Goal: Book appointment/travel/reservation

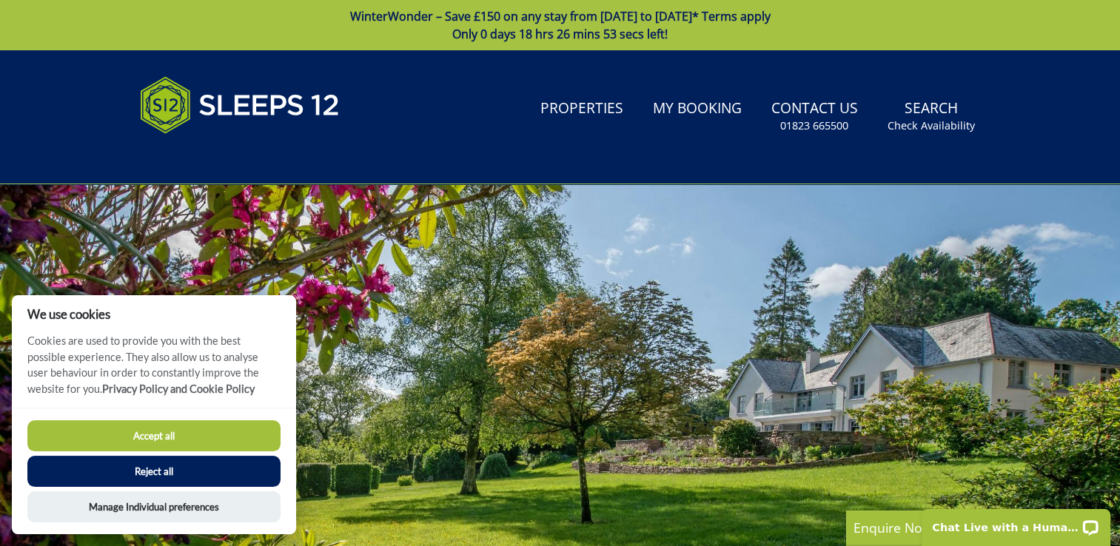
click at [164, 434] on button "Accept all" at bounding box center [153, 435] width 253 height 31
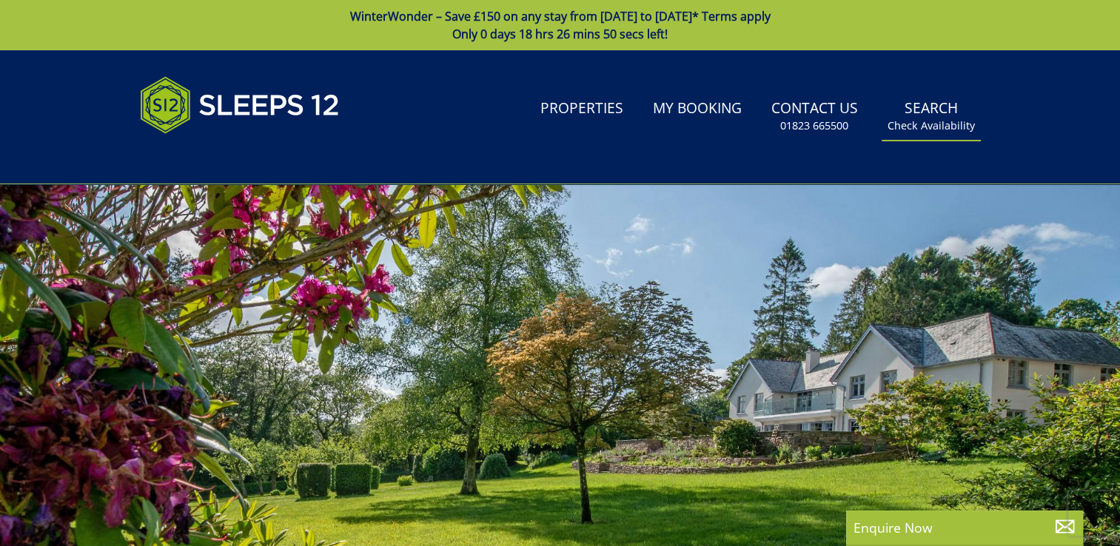
click at [939, 107] on link "Search Check Availability" at bounding box center [930, 116] width 99 height 48
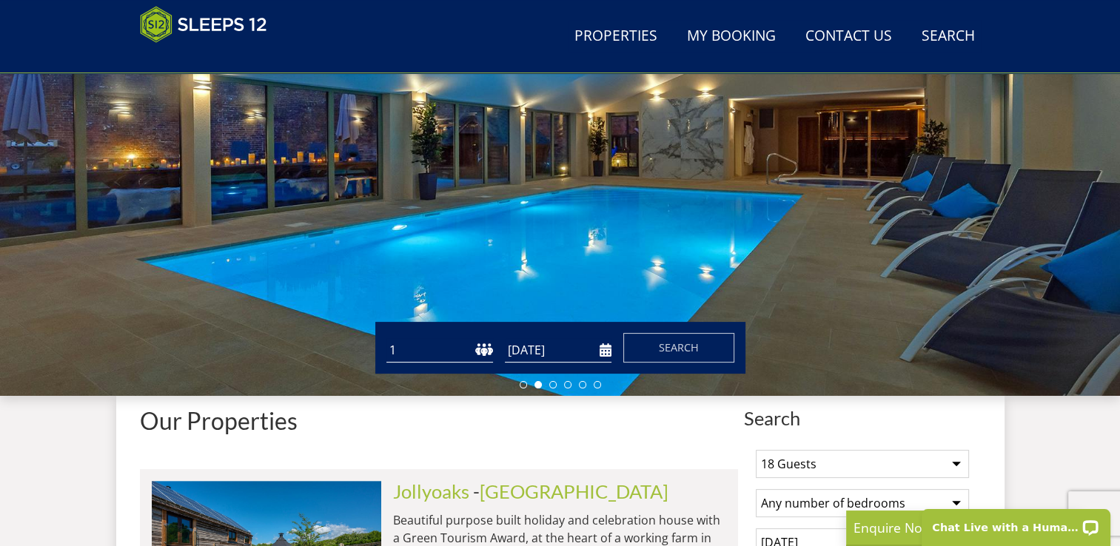
scroll to position [273, 0]
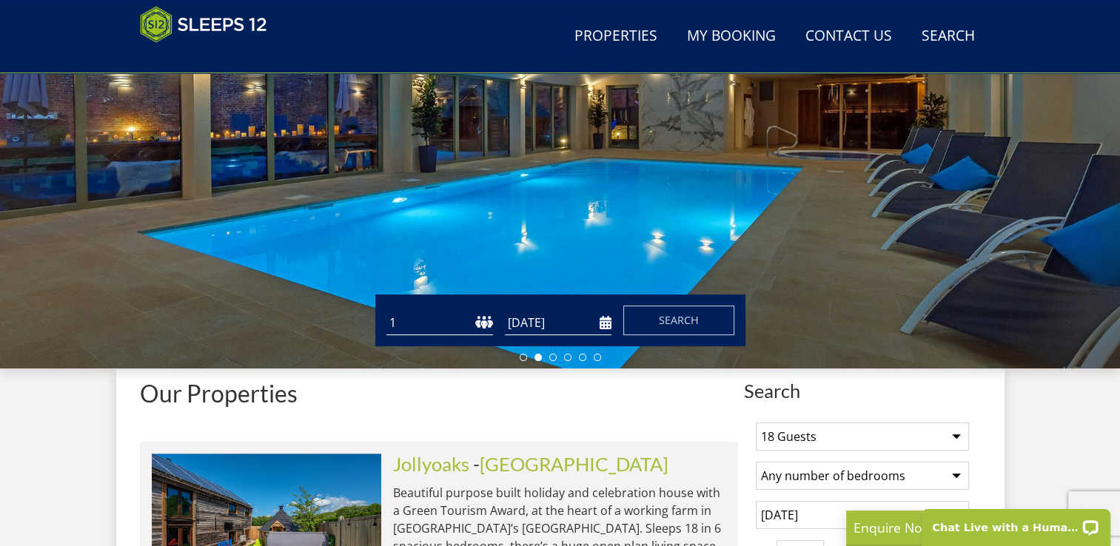
click at [444, 325] on select "1 2 3 4 5 6 7 8 9 10 11 12 13 14 15 16 17 18 19 20 21 22 23 24 25 26 27 28 29 3…" at bounding box center [439, 323] width 107 height 24
select select "16"
click at [386, 311] on select "1 2 3 4 5 6 7 8 9 10 11 12 13 14 15 16 17 18 19 20 21 22 23 24 25 26 27 28 29 3…" at bounding box center [439, 323] width 107 height 24
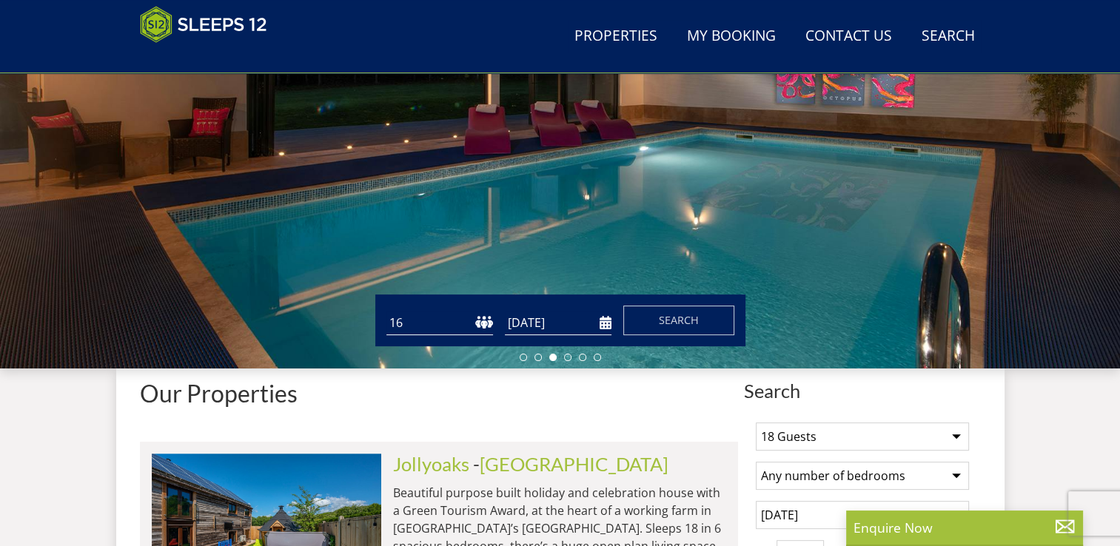
click at [681, 325] on span "Search" at bounding box center [679, 320] width 40 height 14
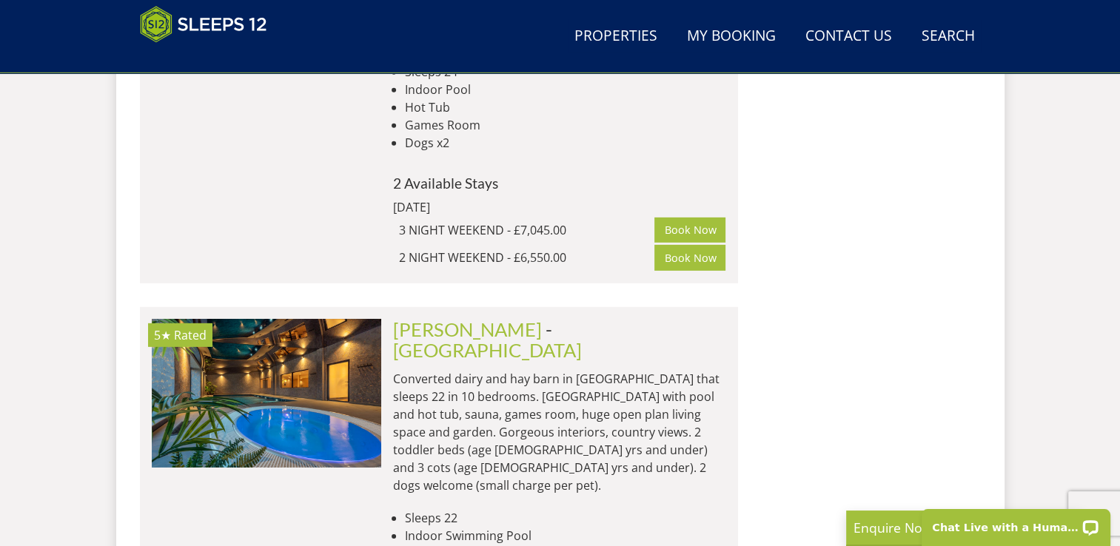
scroll to position [4464, 0]
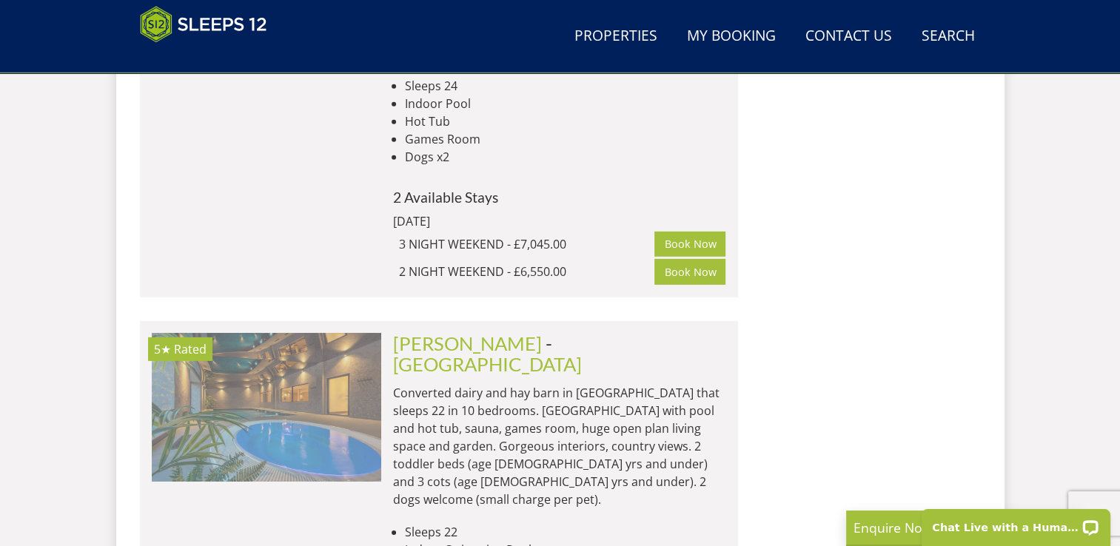
click at [308, 333] on img at bounding box center [266, 407] width 229 height 148
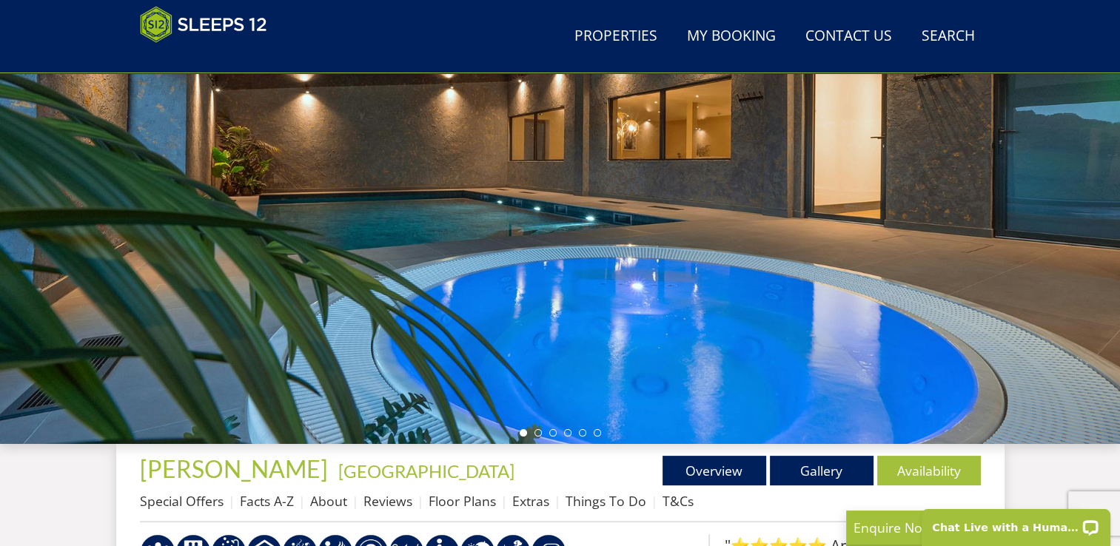
scroll to position [203, 0]
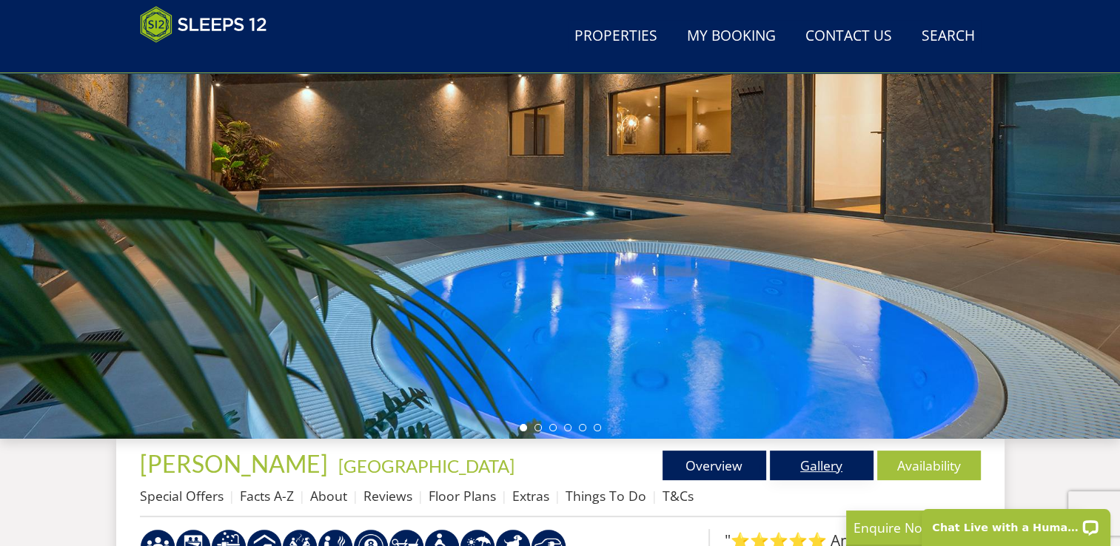
click at [821, 463] on link "Gallery" at bounding box center [822, 466] width 104 height 30
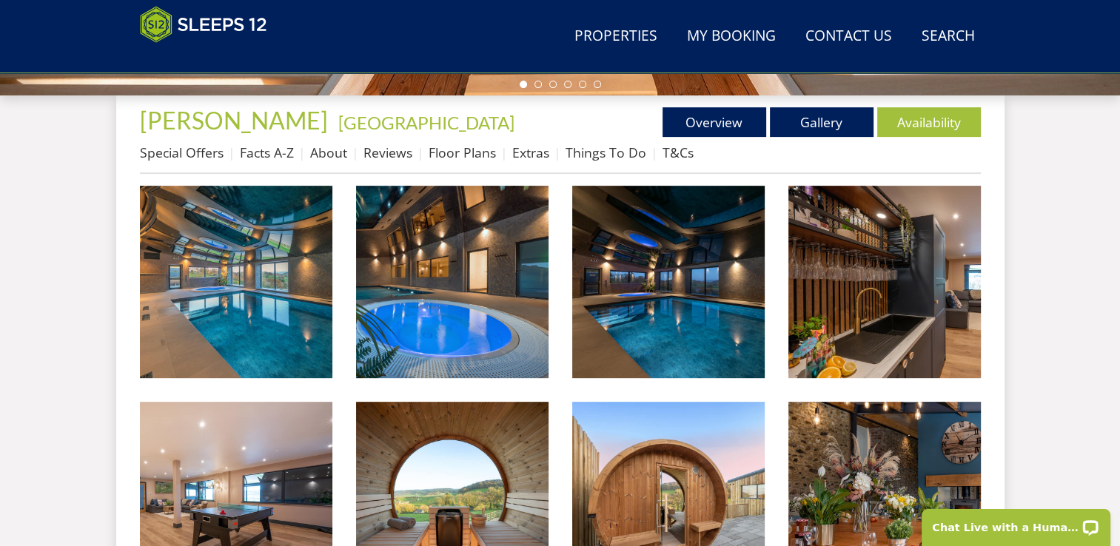
scroll to position [558, 0]
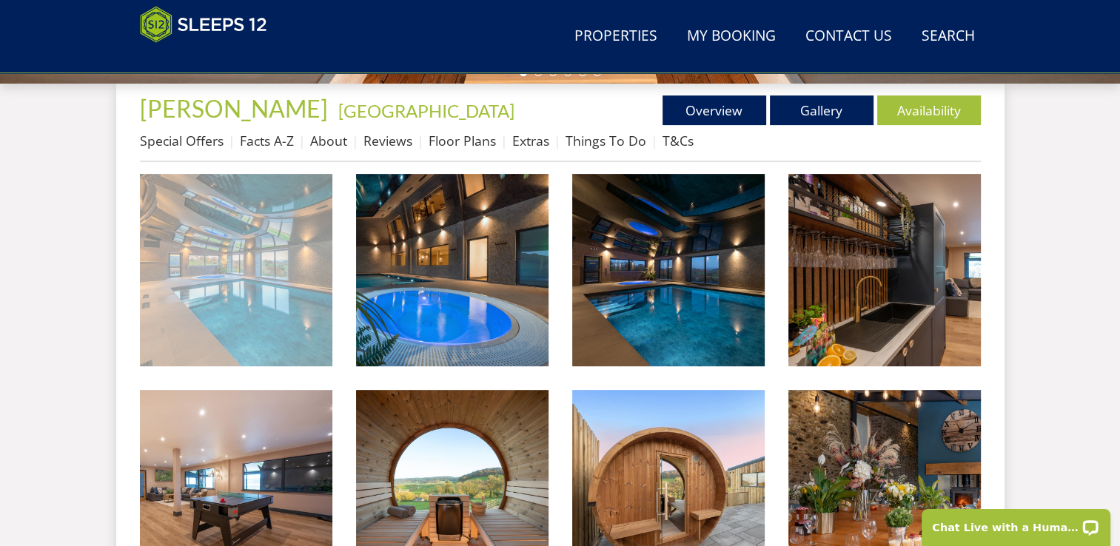
click at [303, 331] on img at bounding box center [236, 270] width 192 height 192
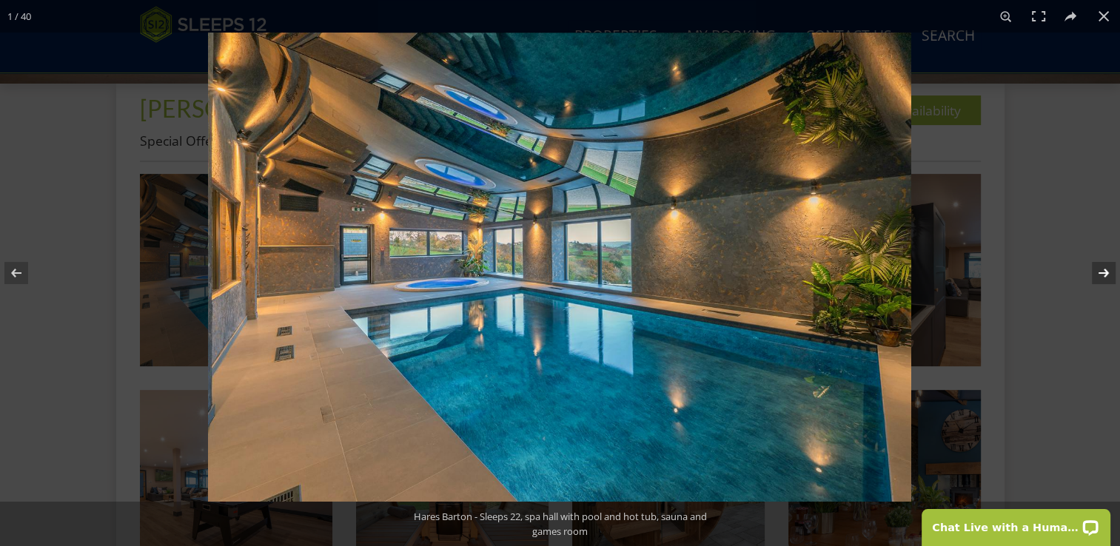
click at [1104, 277] on button at bounding box center [1094, 273] width 52 height 74
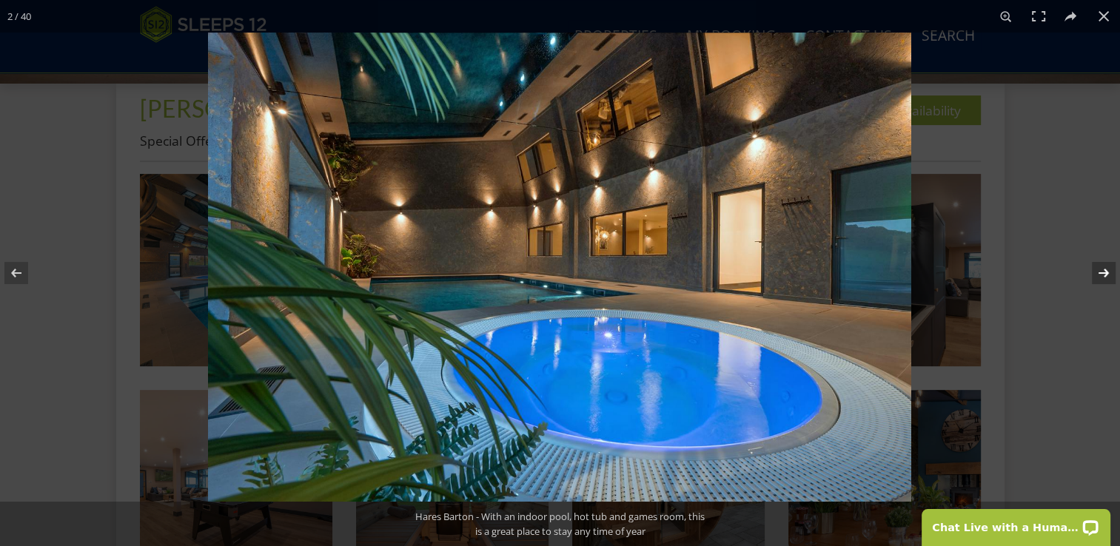
click at [1106, 280] on button at bounding box center [1094, 273] width 52 height 74
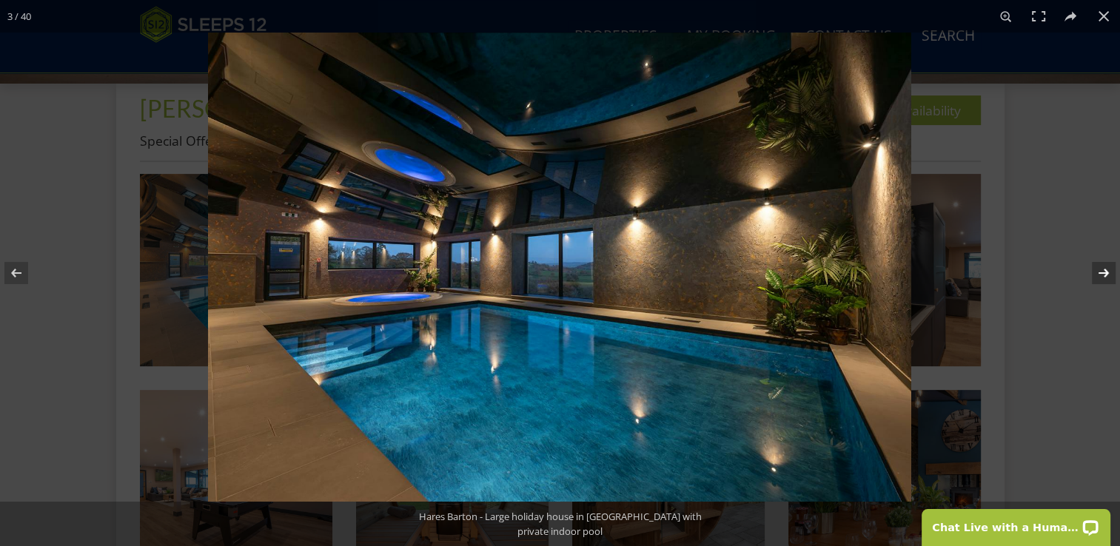
click at [1106, 280] on button at bounding box center [1094, 273] width 52 height 74
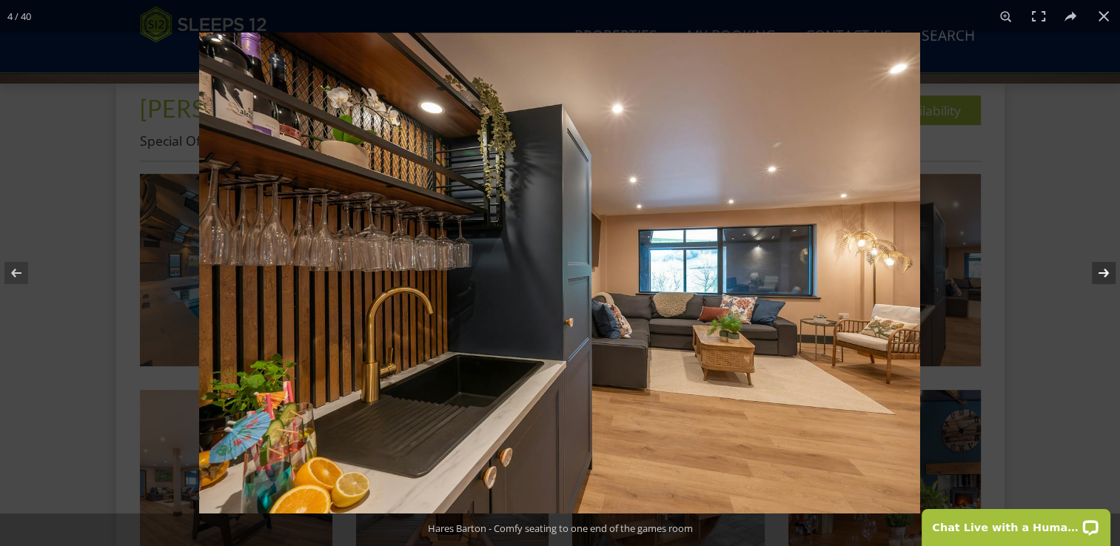
click at [1106, 280] on button at bounding box center [1094, 273] width 52 height 74
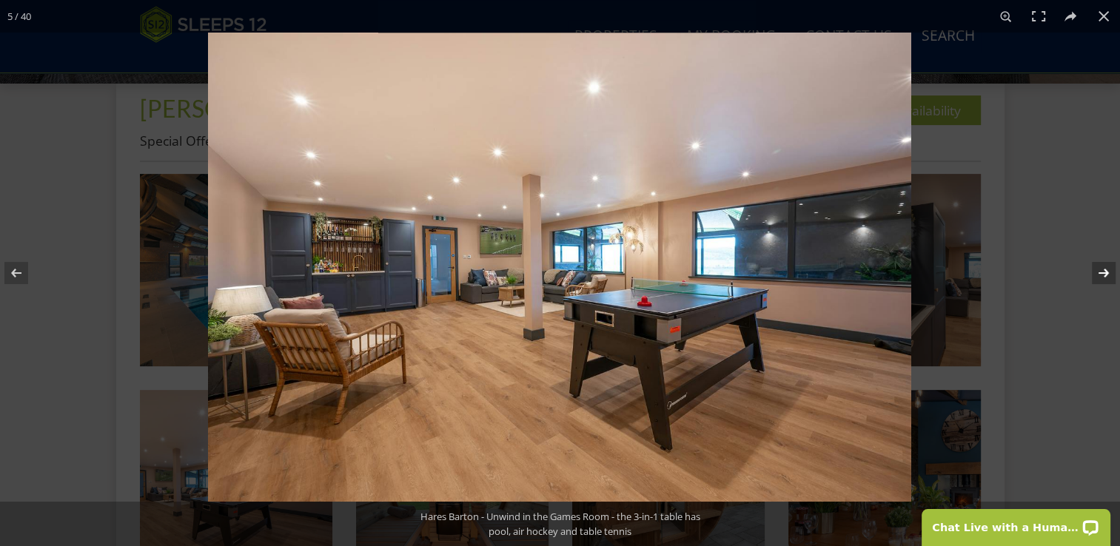
click at [1106, 280] on button at bounding box center [1094, 273] width 52 height 74
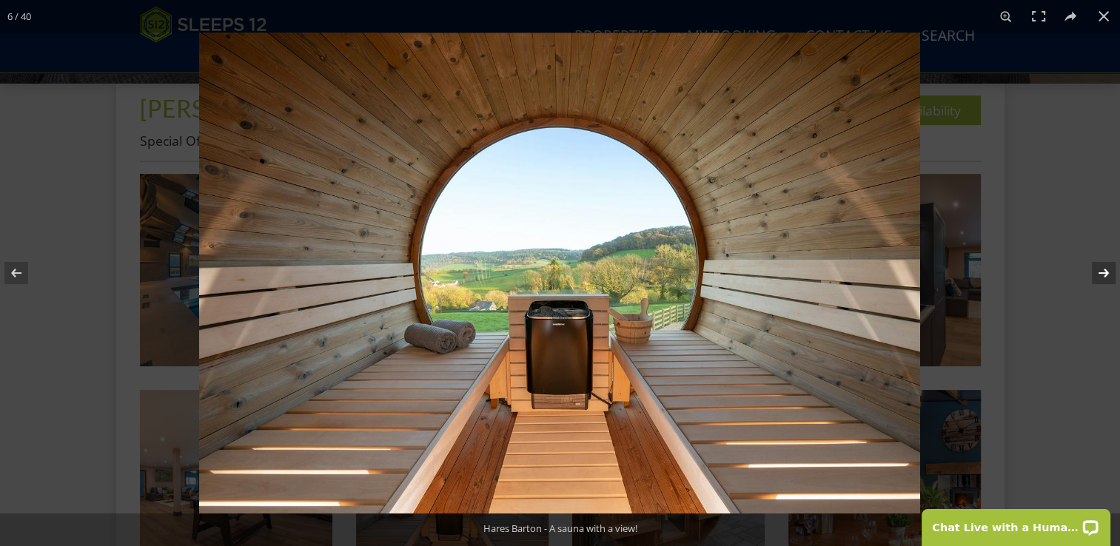
click at [1106, 280] on button at bounding box center [1094, 273] width 52 height 74
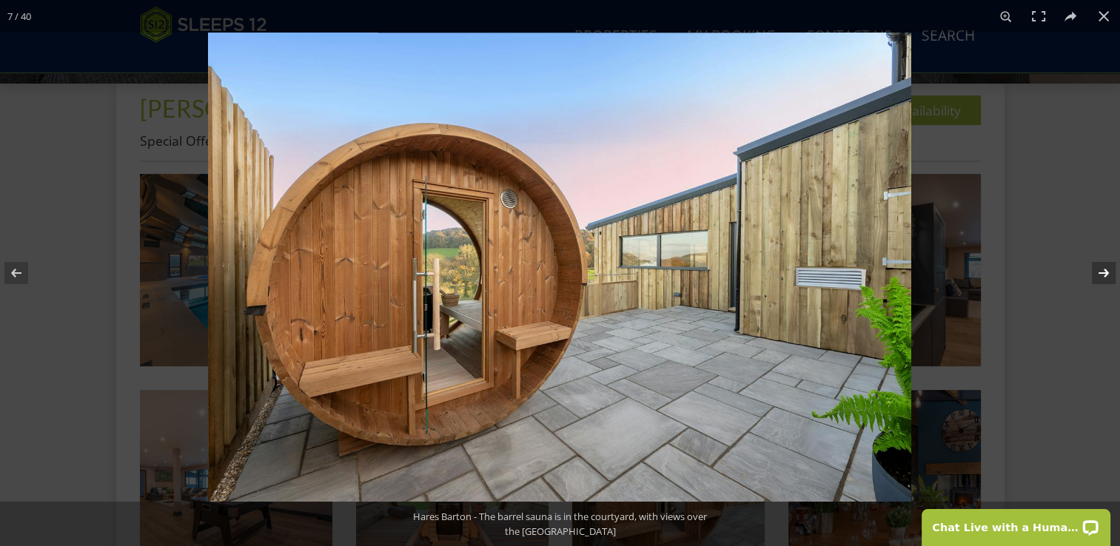
click at [1106, 280] on button at bounding box center [1094, 273] width 52 height 74
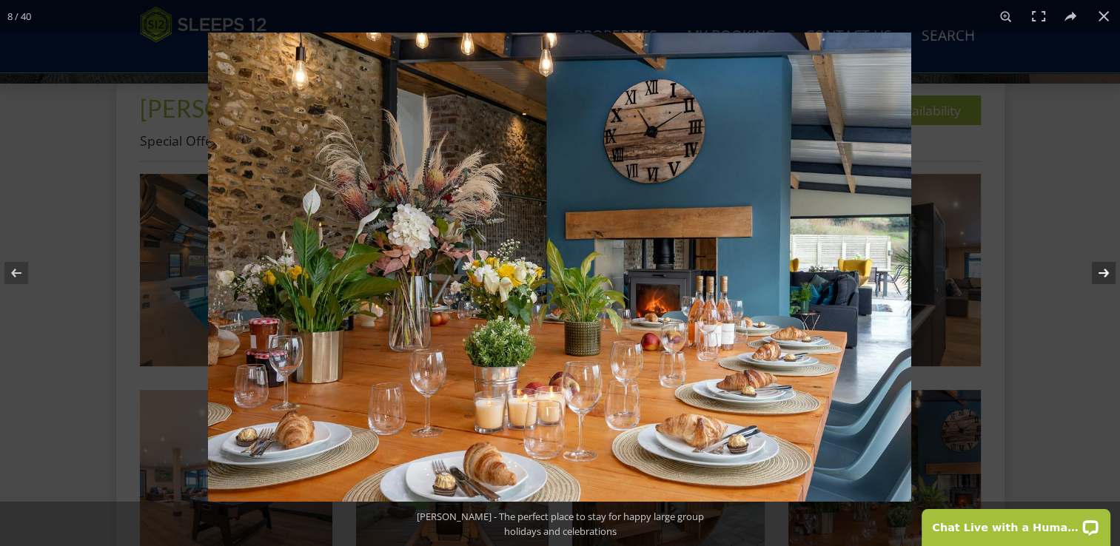
click at [1106, 280] on button at bounding box center [1094, 273] width 52 height 74
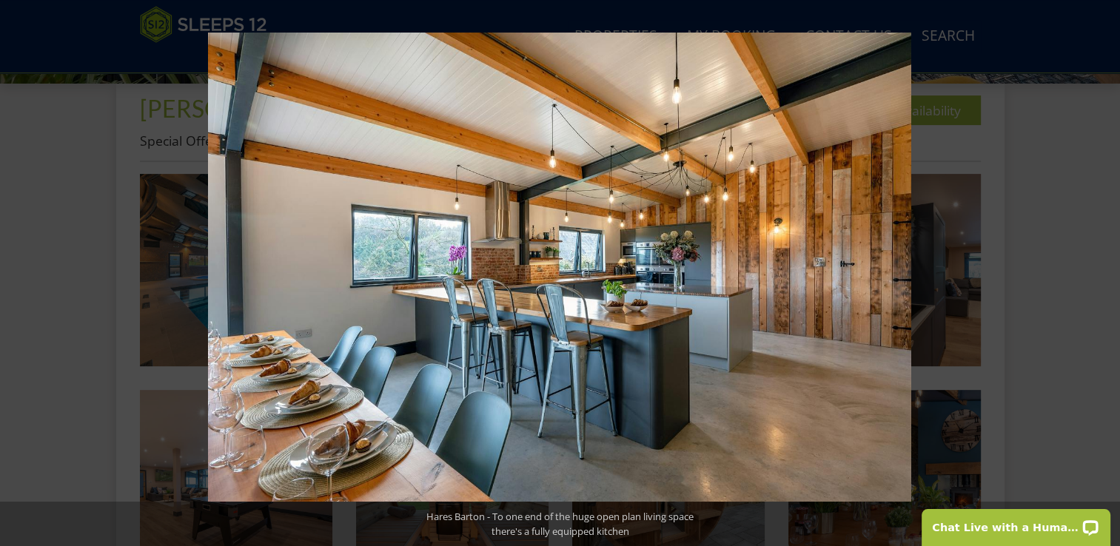
click at [1106, 280] on button at bounding box center [1094, 273] width 52 height 74
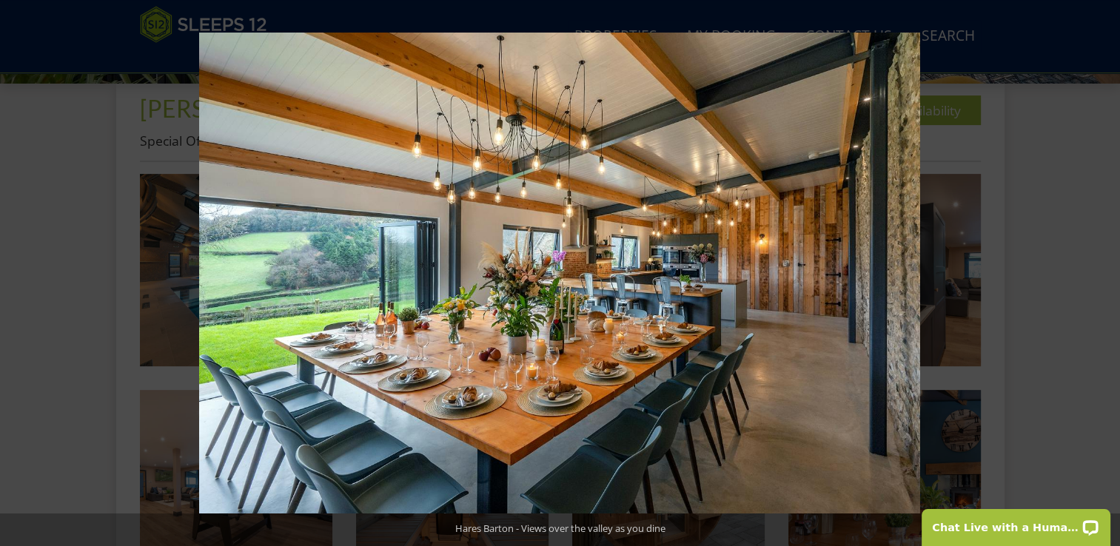
click at [1106, 280] on button at bounding box center [1094, 273] width 52 height 74
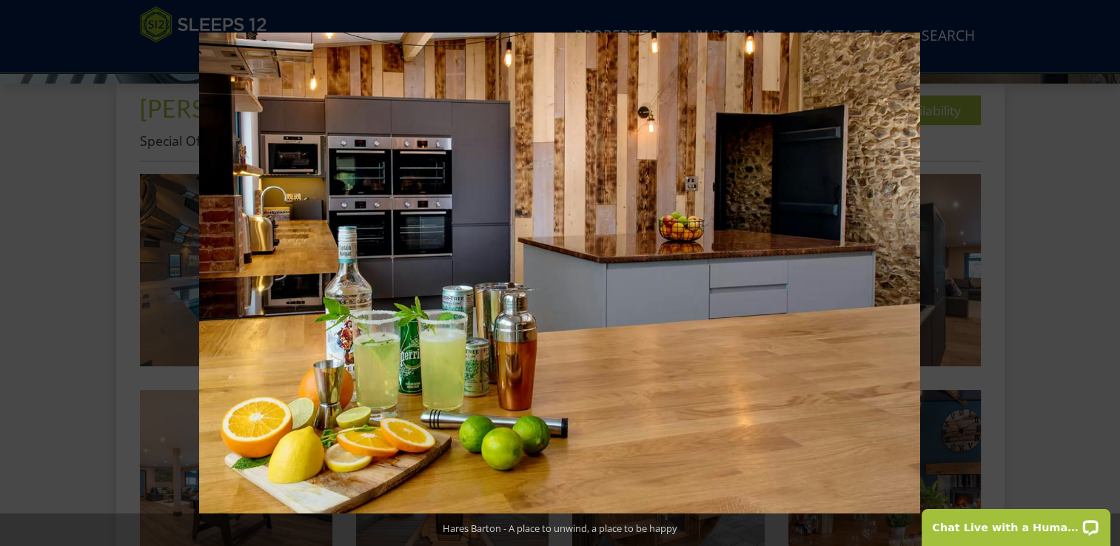
click at [1106, 280] on button at bounding box center [1094, 273] width 52 height 74
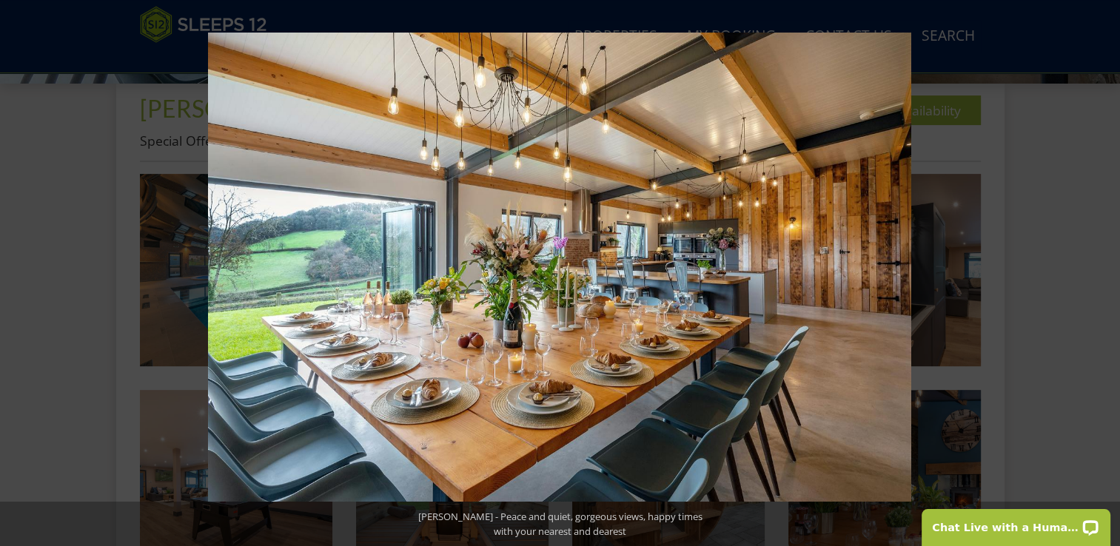
click at [1106, 280] on button at bounding box center [1094, 273] width 52 height 74
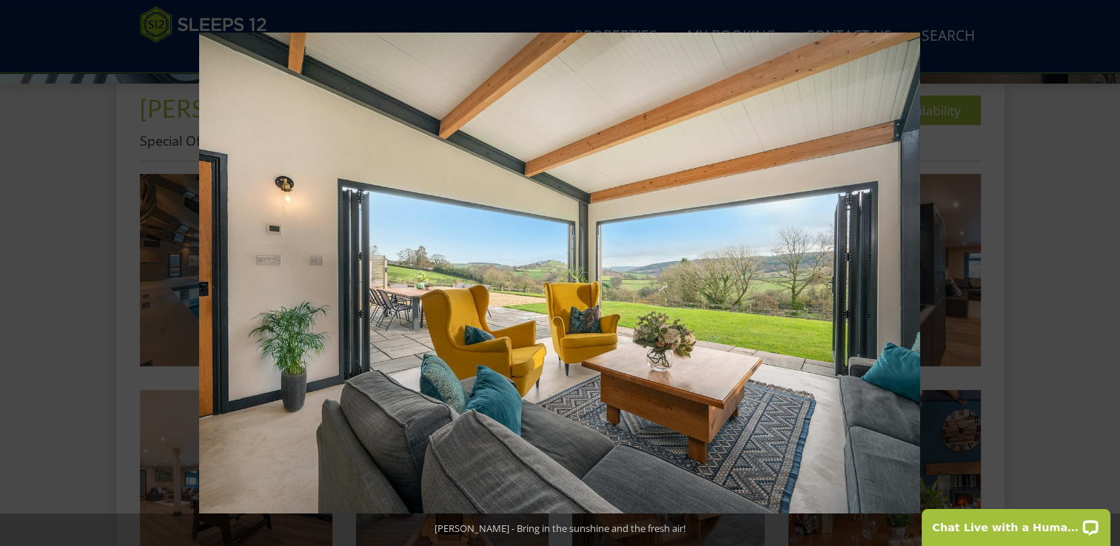
click at [1106, 280] on button at bounding box center [1094, 273] width 52 height 74
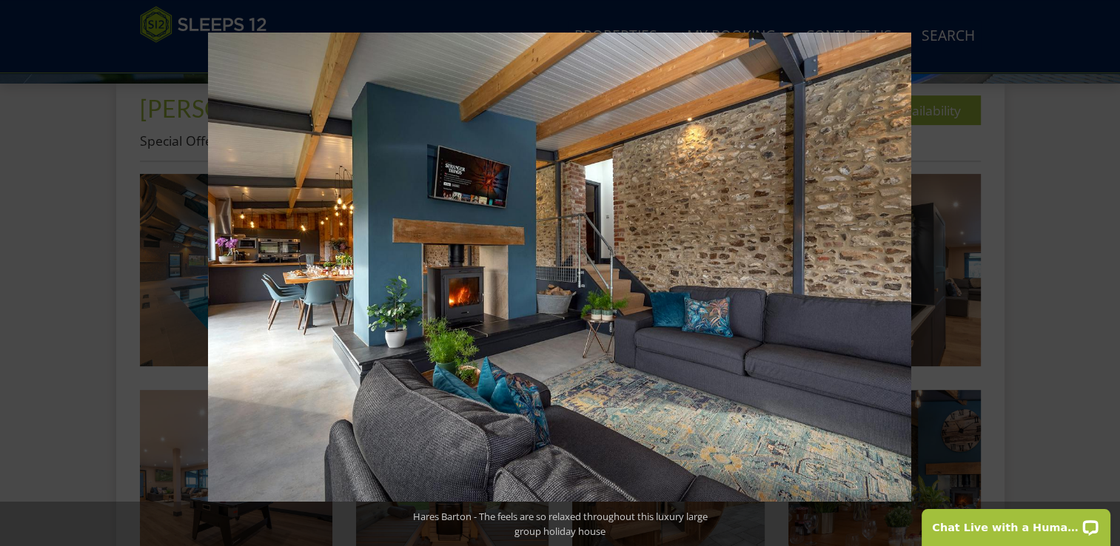
click at [1106, 280] on button at bounding box center [1094, 273] width 52 height 74
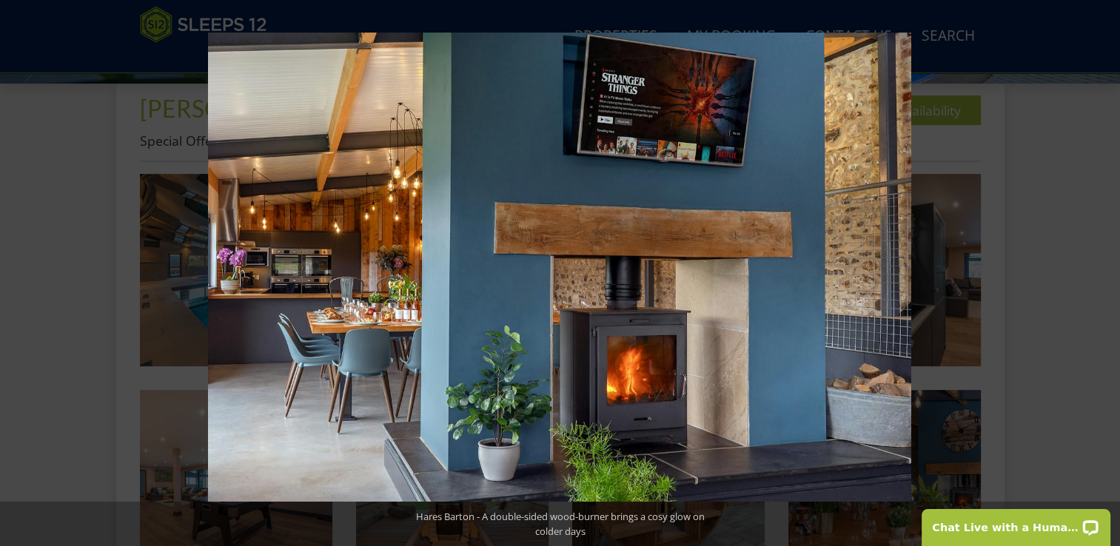
click at [1106, 280] on button at bounding box center [1094, 273] width 52 height 74
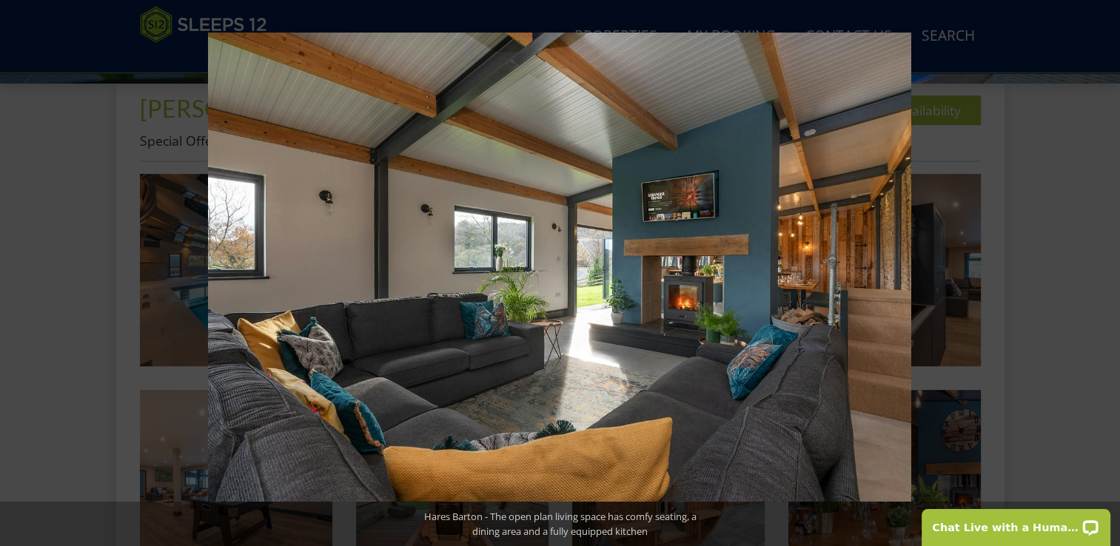
click at [1106, 280] on button at bounding box center [1094, 273] width 52 height 74
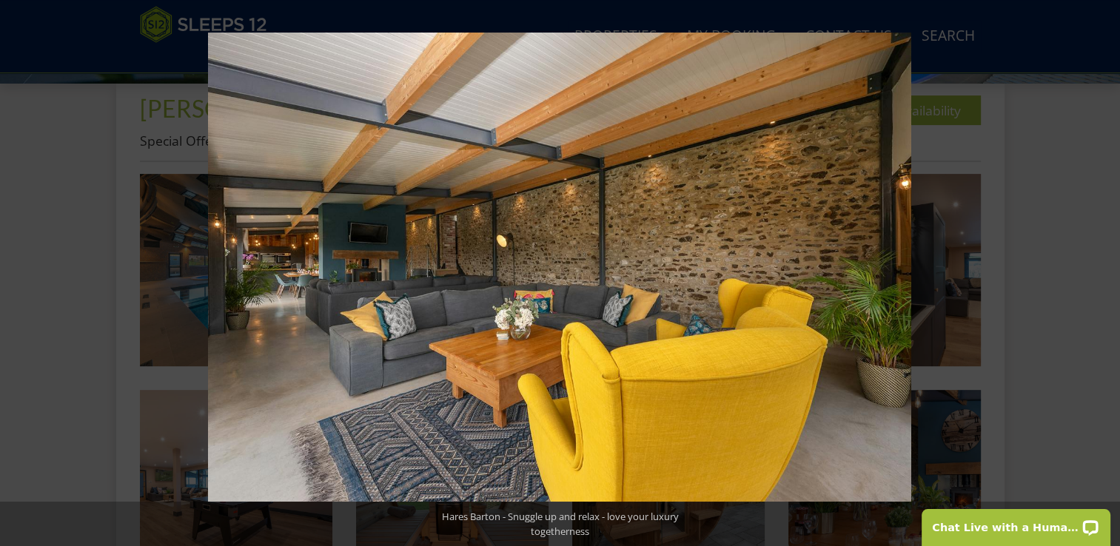
click at [1106, 280] on button at bounding box center [1094, 273] width 52 height 74
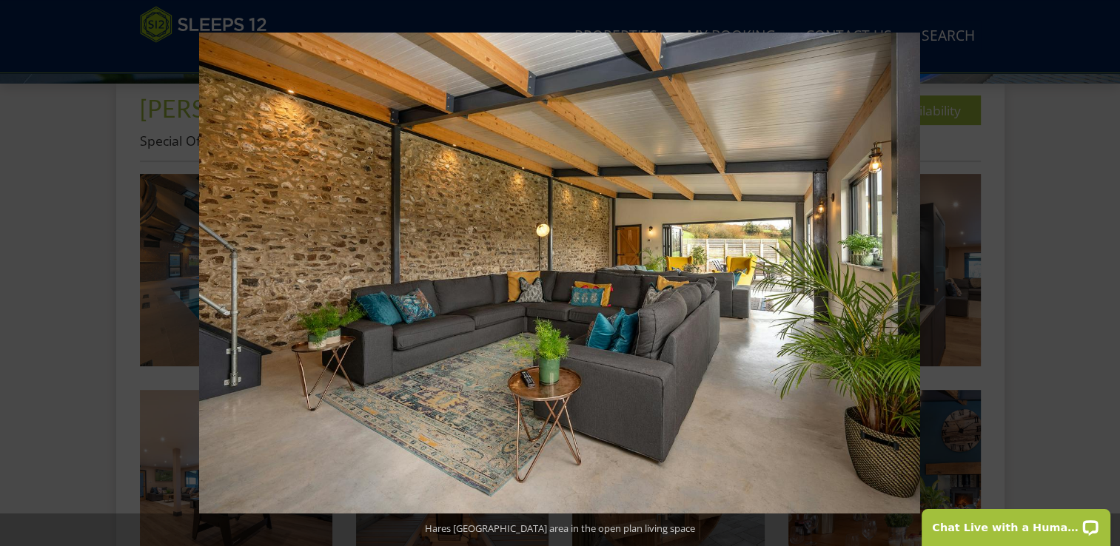
click at [1106, 280] on button at bounding box center [1094, 273] width 52 height 74
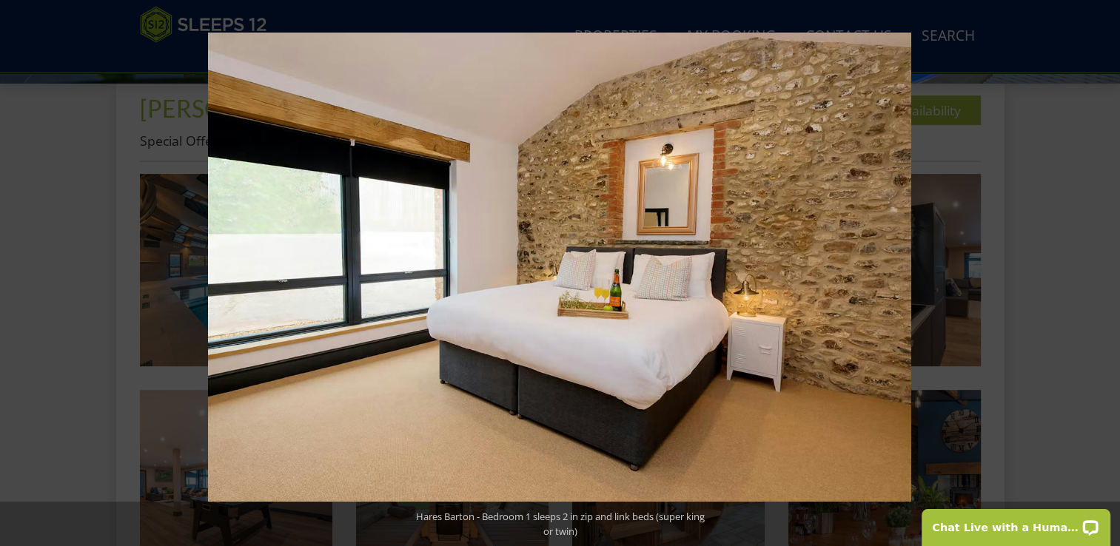
click at [1106, 280] on button at bounding box center [1094, 273] width 52 height 74
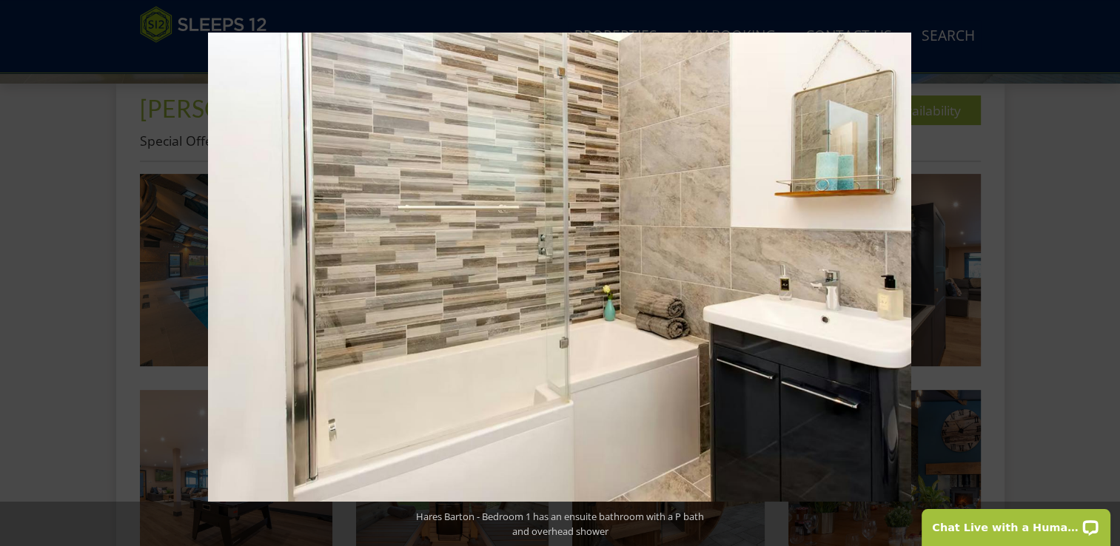
click at [1106, 280] on button at bounding box center [1094, 273] width 52 height 74
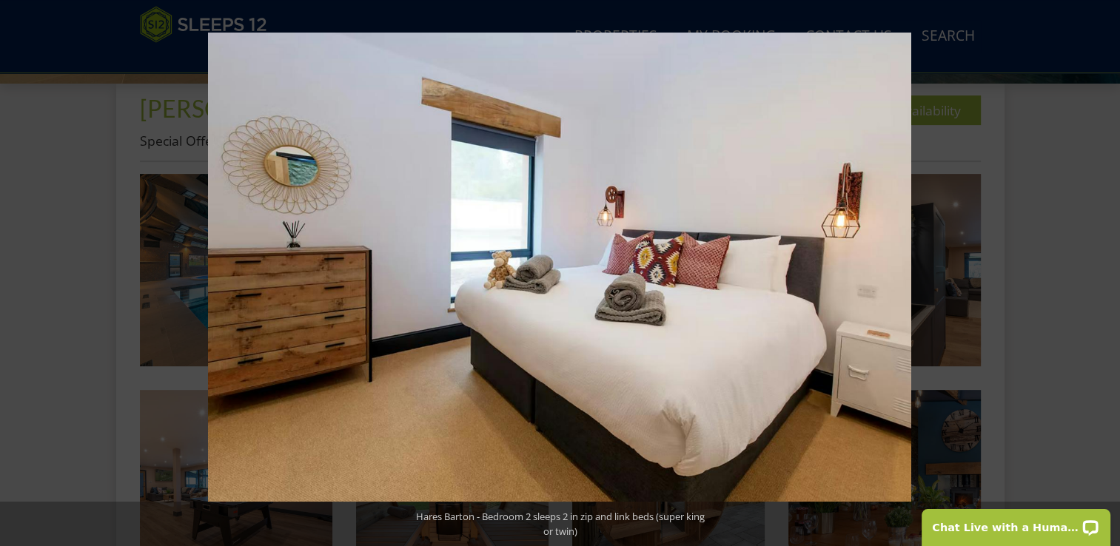
click at [1106, 280] on button at bounding box center [1094, 273] width 52 height 74
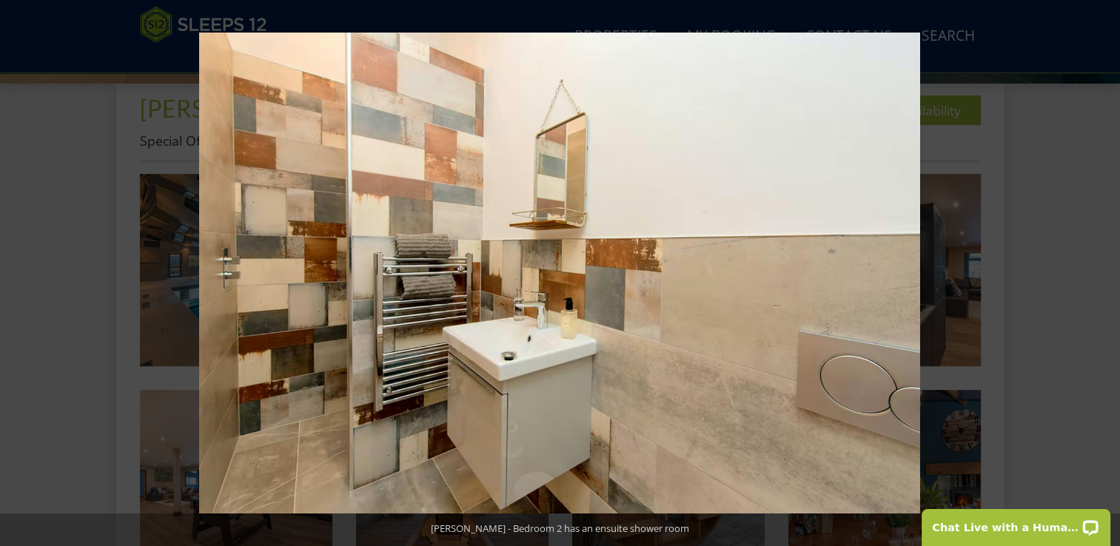
click at [1106, 280] on button at bounding box center [1094, 273] width 52 height 74
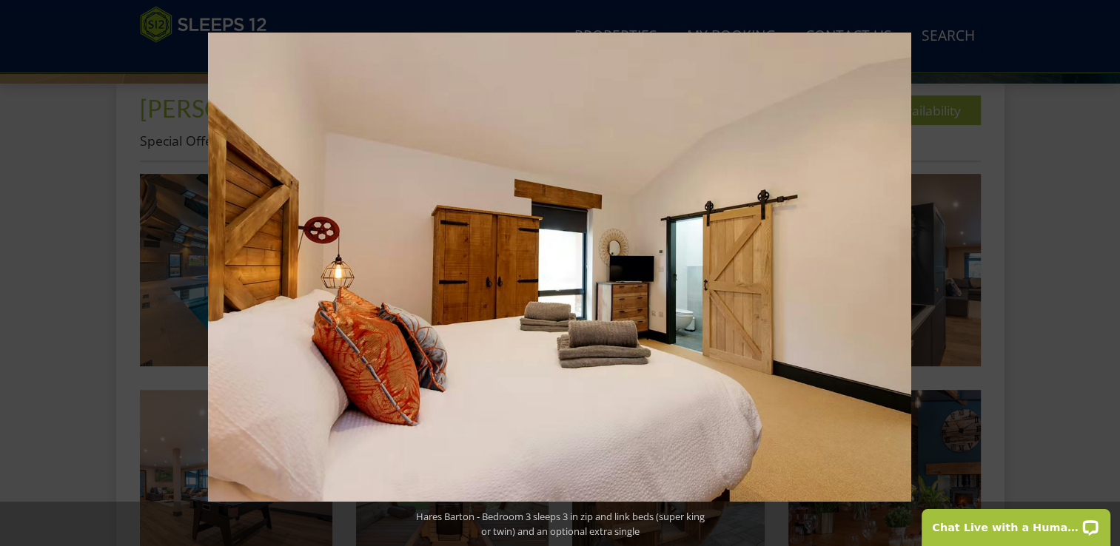
click at [1106, 280] on button at bounding box center [1094, 273] width 52 height 74
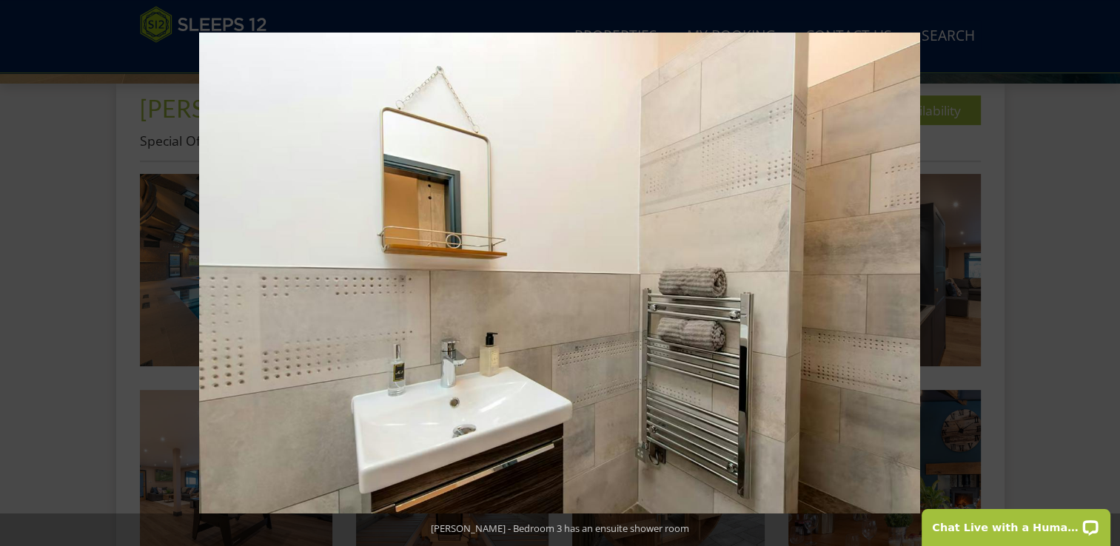
click at [1106, 280] on button at bounding box center [1094, 273] width 52 height 74
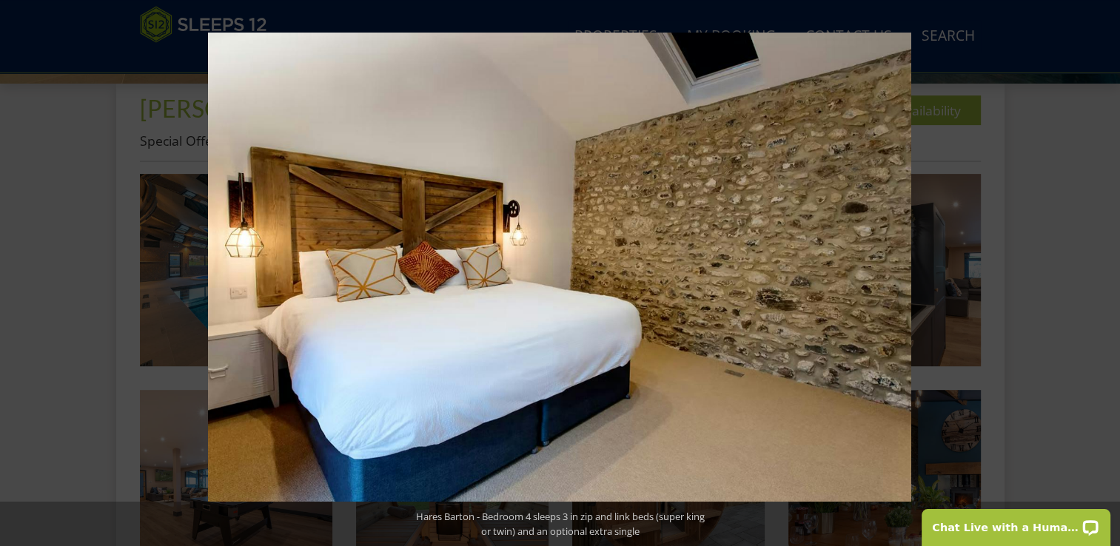
click at [1106, 280] on button at bounding box center [1094, 273] width 52 height 74
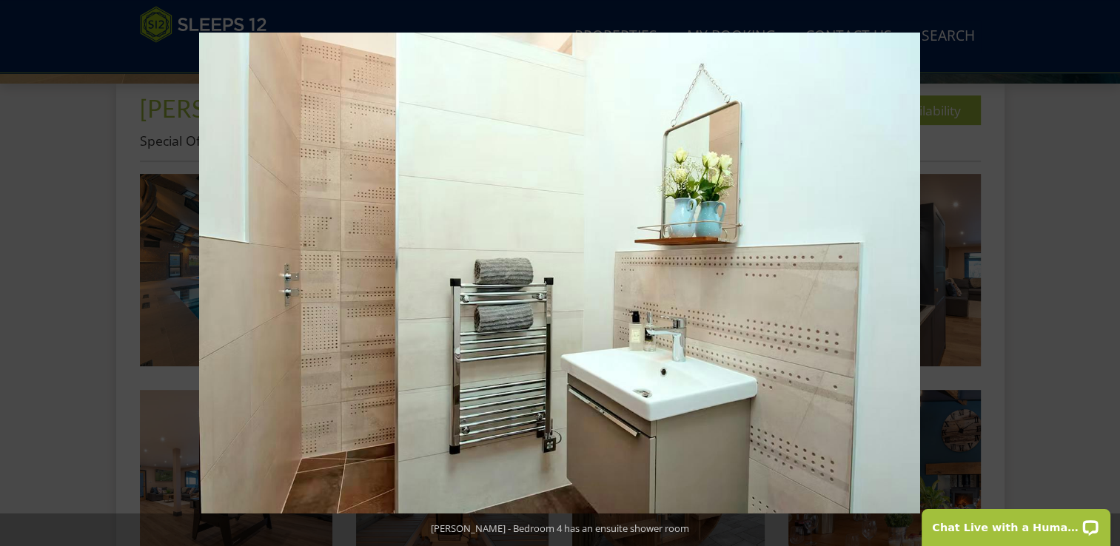
click at [1106, 280] on button at bounding box center [1094, 273] width 52 height 74
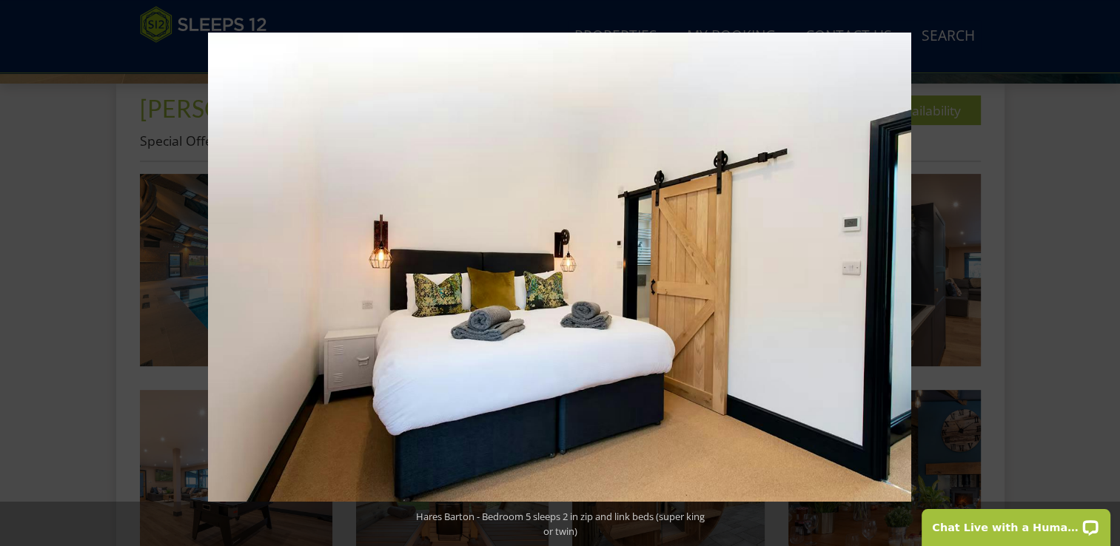
click at [1106, 280] on button at bounding box center [1094, 273] width 52 height 74
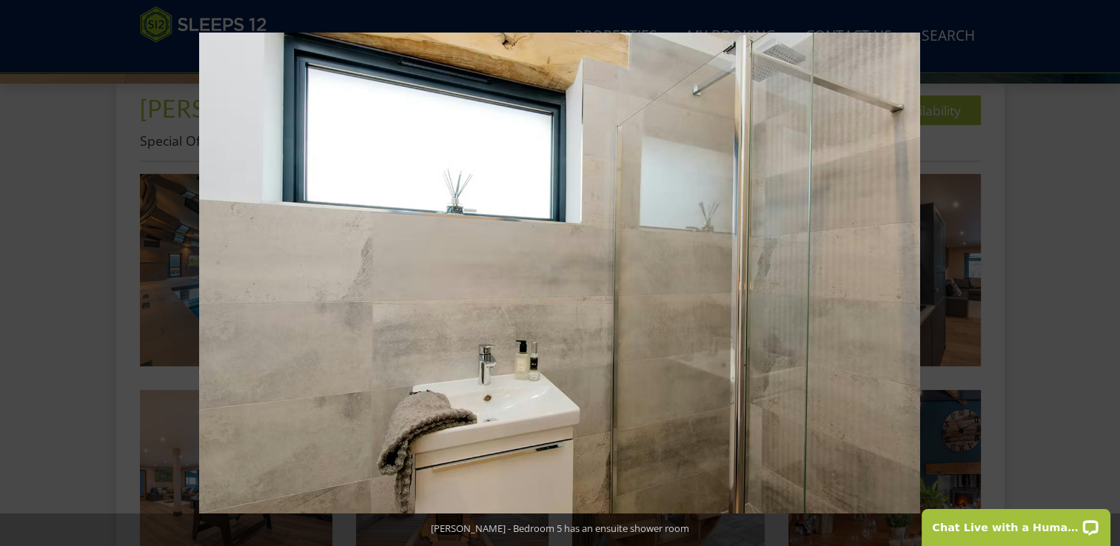
click at [1106, 280] on button at bounding box center [1094, 273] width 52 height 74
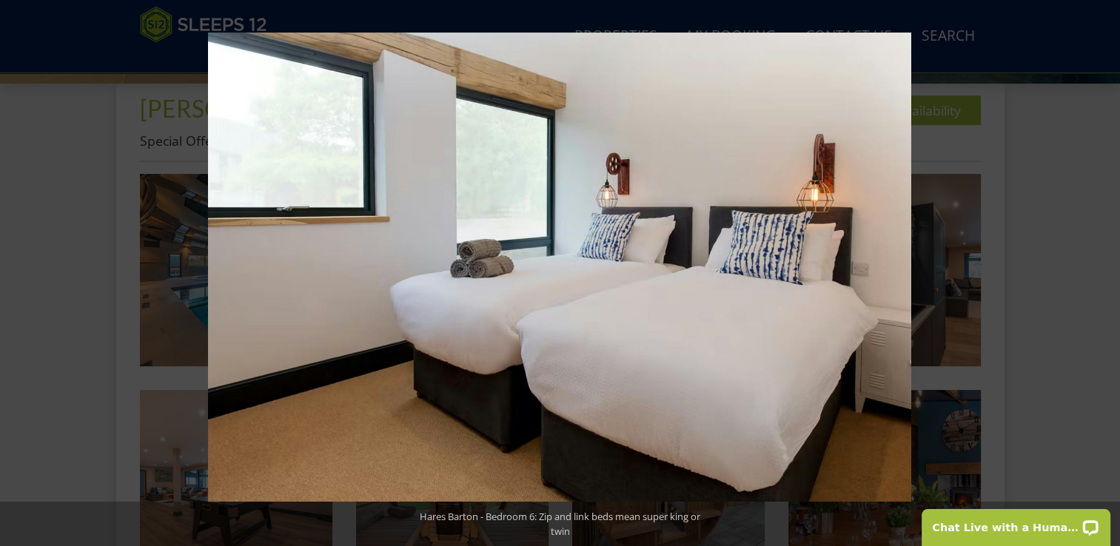
click at [1106, 280] on button at bounding box center [1094, 273] width 52 height 74
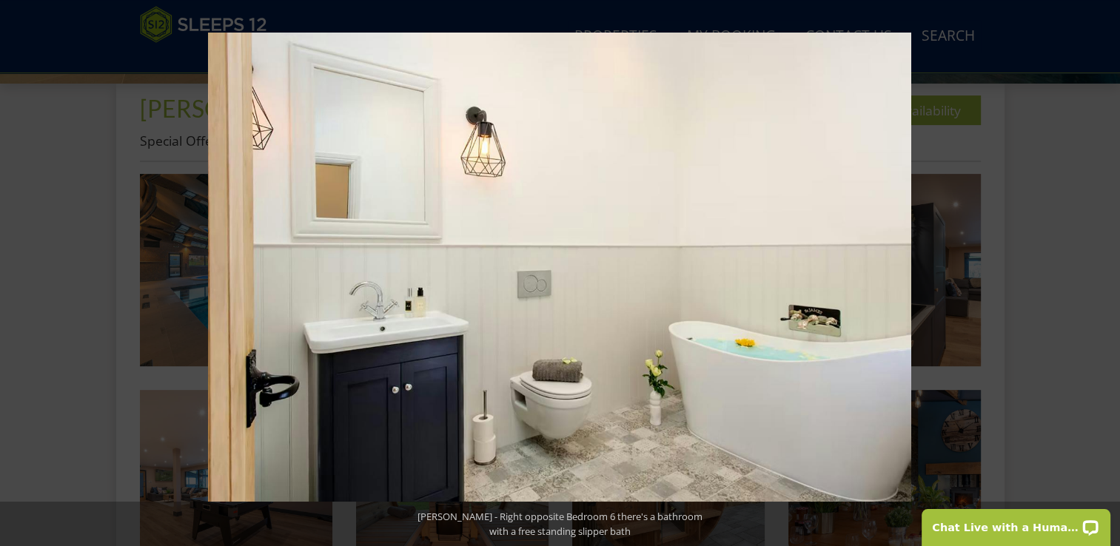
click at [1106, 280] on button at bounding box center [1094, 273] width 52 height 74
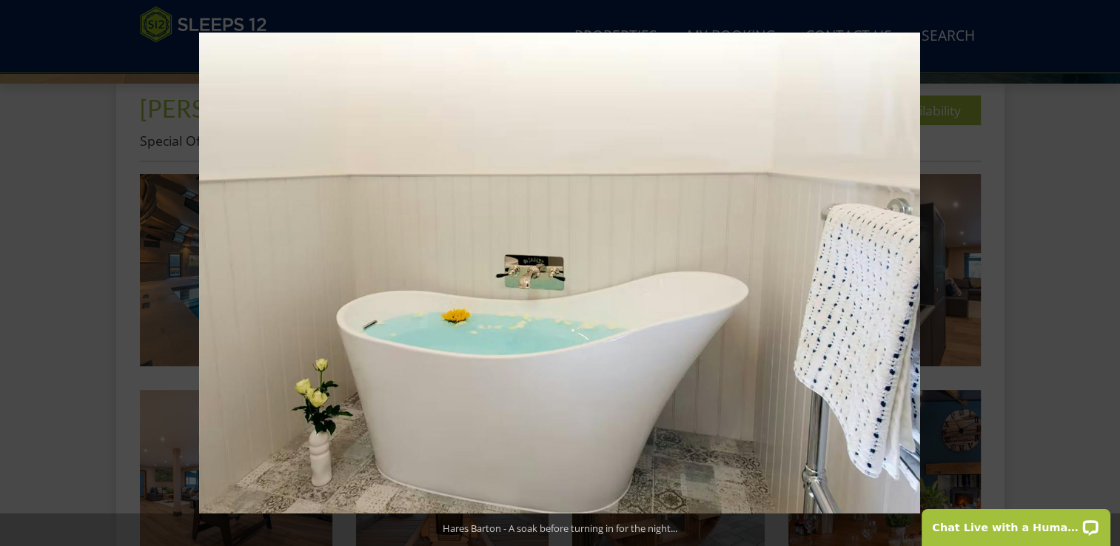
click at [1106, 280] on button at bounding box center [1094, 273] width 52 height 74
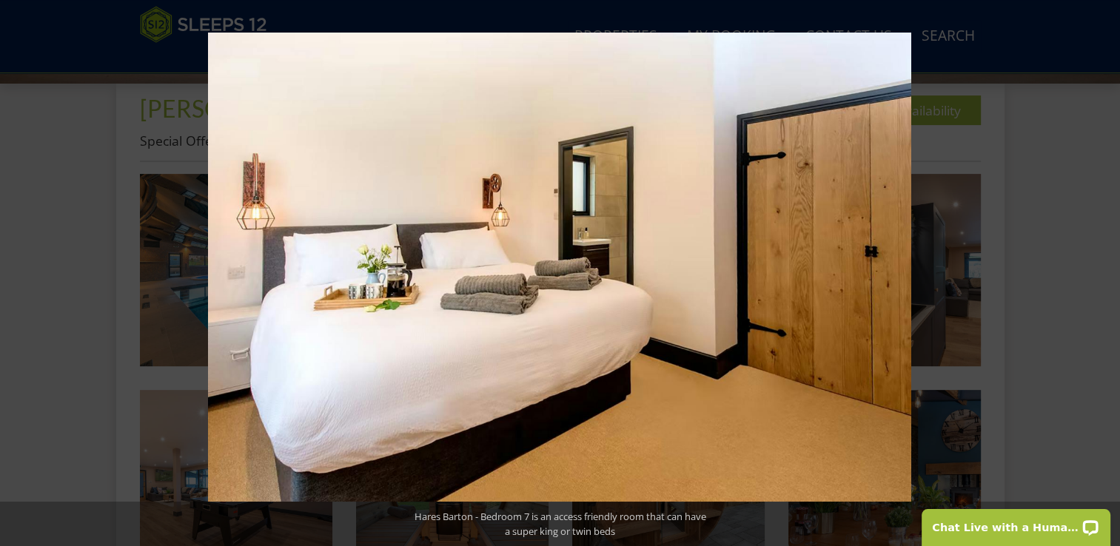
click at [1106, 280] on button at bounding box center [1094, 273] width 52 height 74
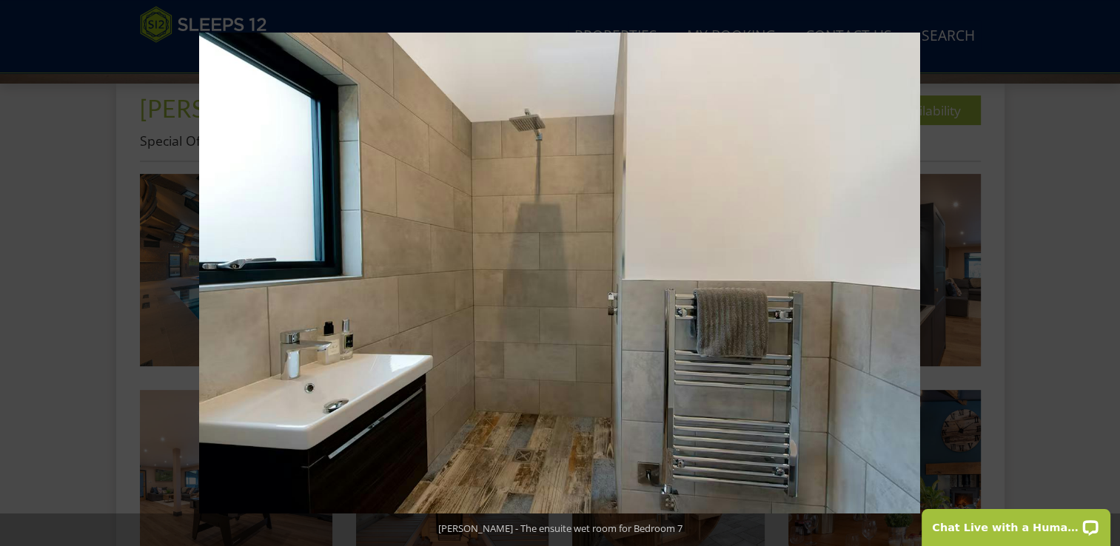
click at [1106, 280] on button at bounding box center [1094, 273] width 52 height 74
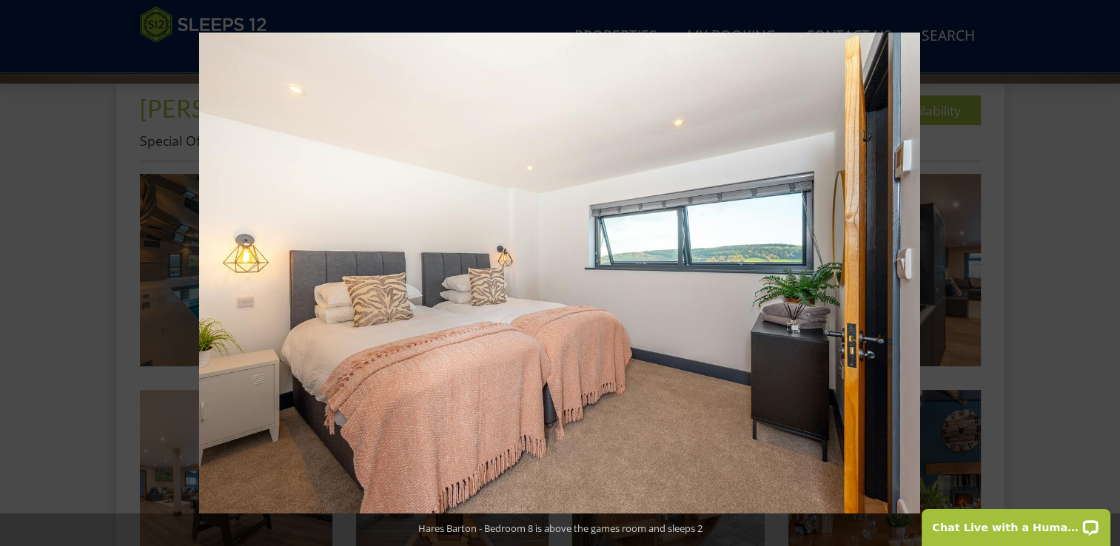
click at [1106, 280] on button at bounding box center [1094, 273] width 52 height 74
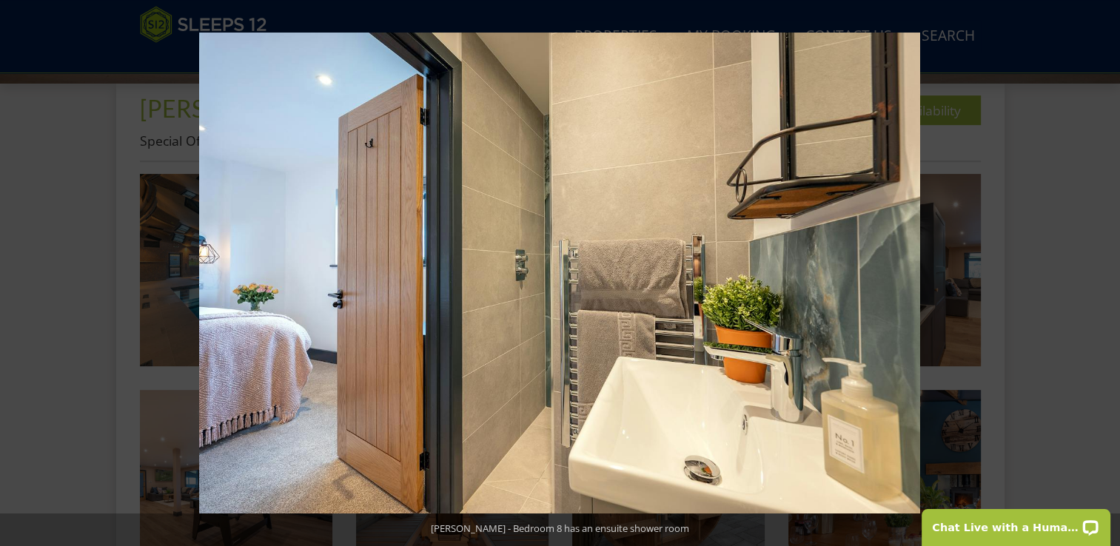
click at [1106, 280] on button at bounding box center [1094, 273] width 52 height 74
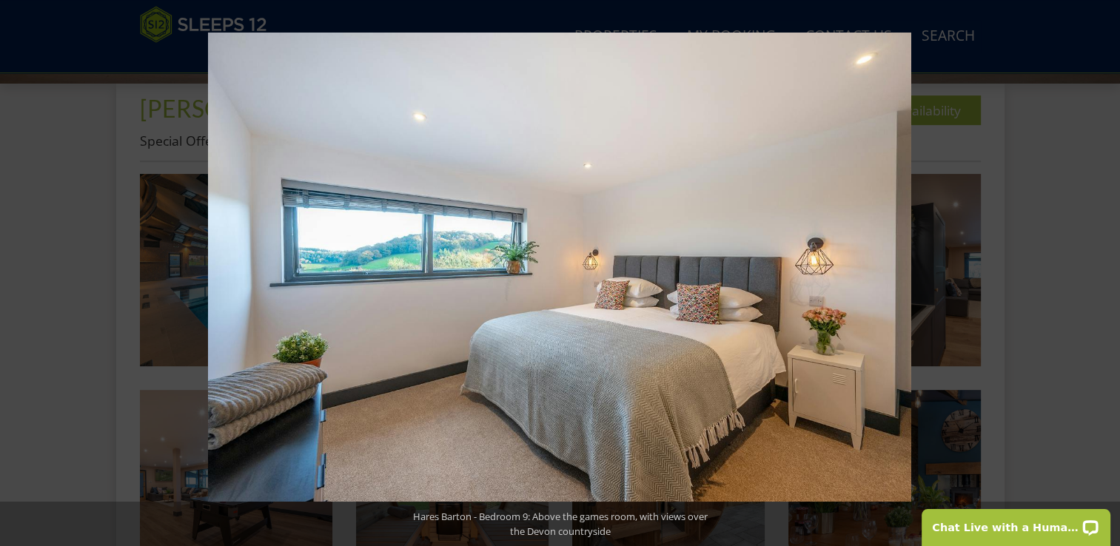
click at [1106, 280] on button at bounding box center [1094, 273] width 52 height 74
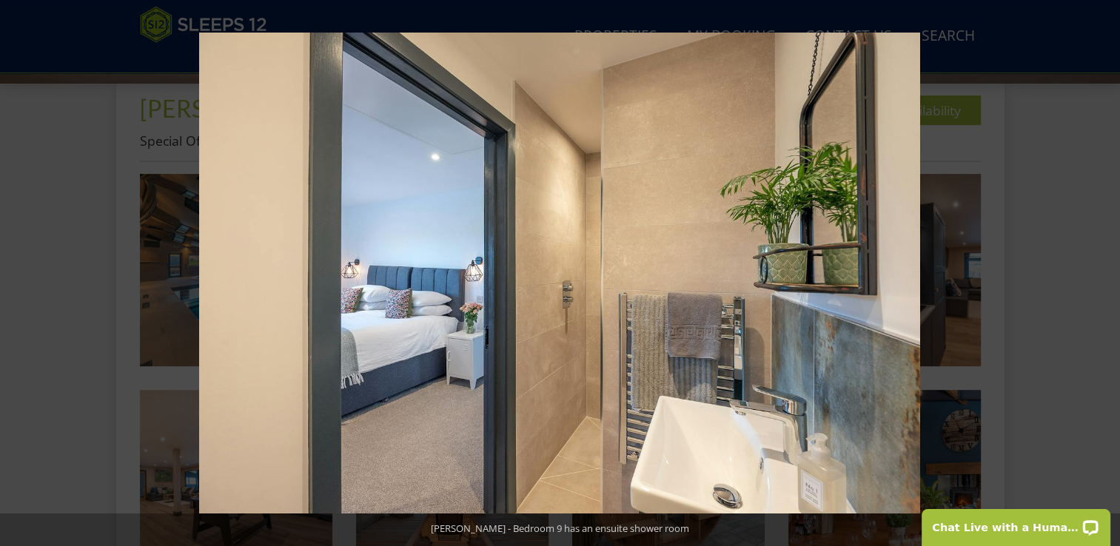
click at [1106, 280] on button at bounding box center [1094, 273] width 52 height 74
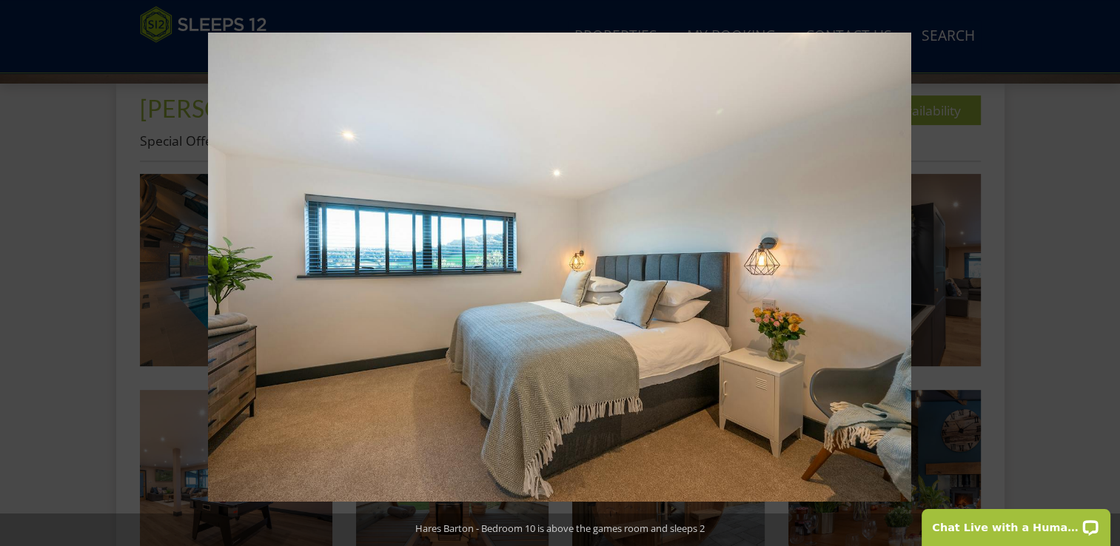
click at [1106, 280] on button at bounding box center [1094, 273] width 52 height 74
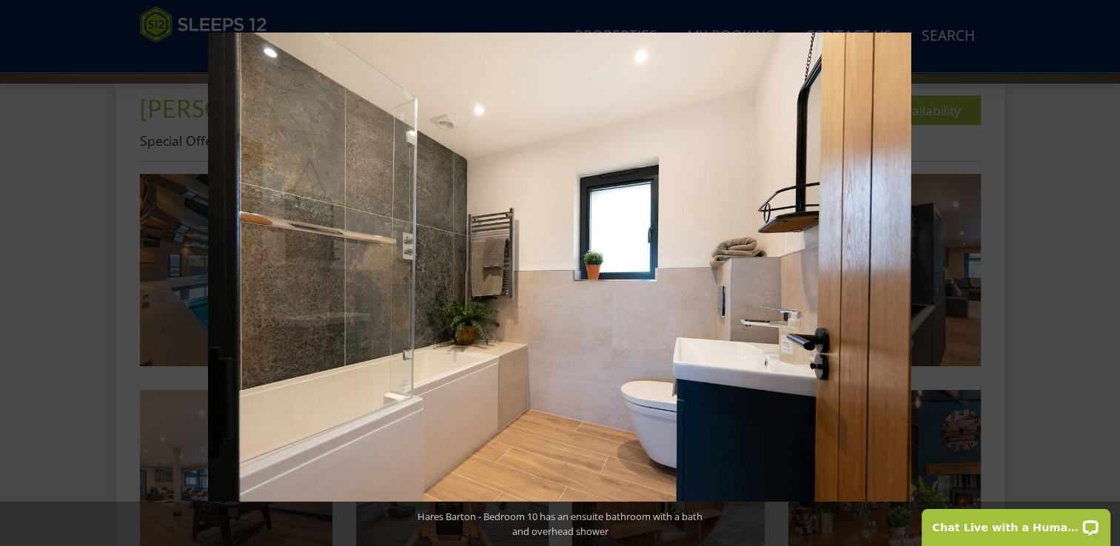
click at [1106, 280] on button at bounding box center [1094, 273] width 52 height 74
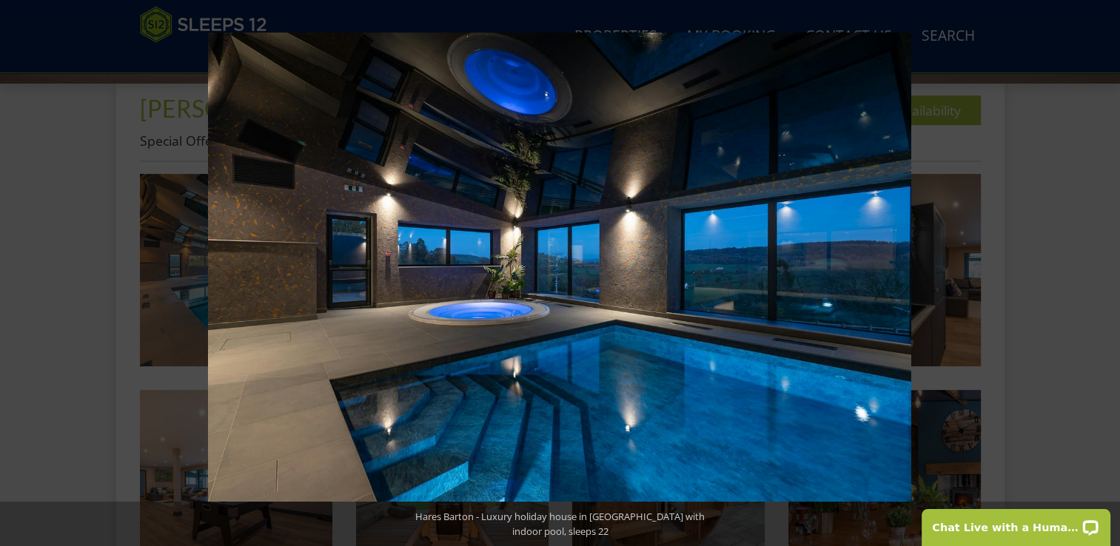
click at [1106, 280] on button at bounding box center [1094, 273] width 52 height 74
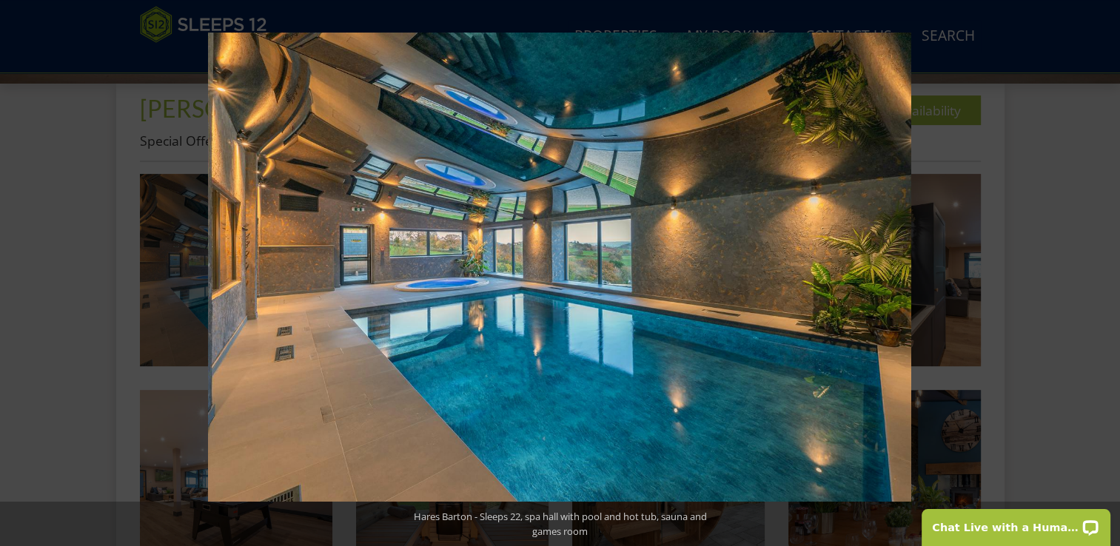
click at [1106, 280] on button at bounding box center [1094, 273] width 52 height 74
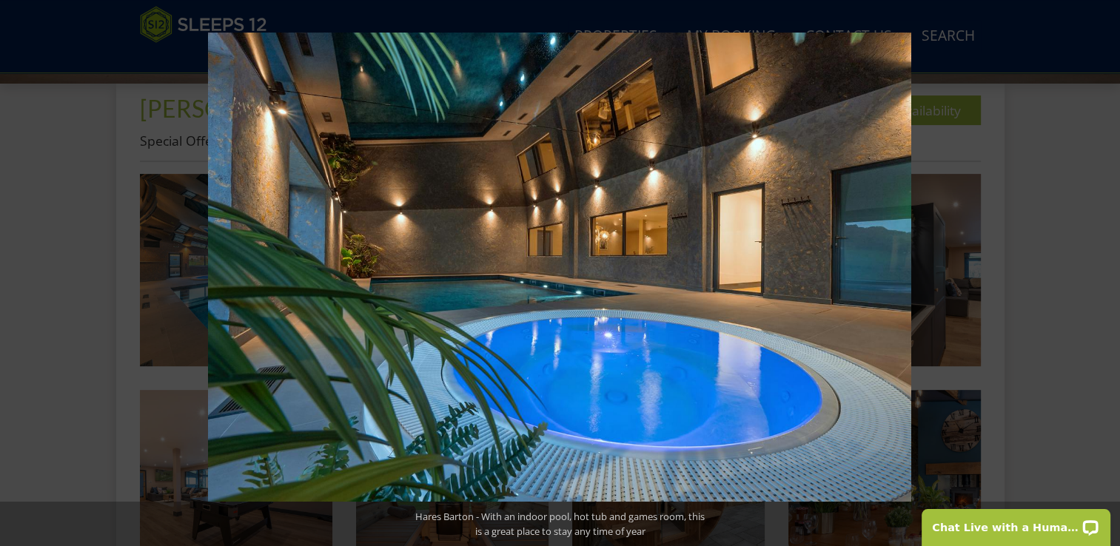
click at [1106, 280] on button at bounding box center [1094, 273] width 52 height 74
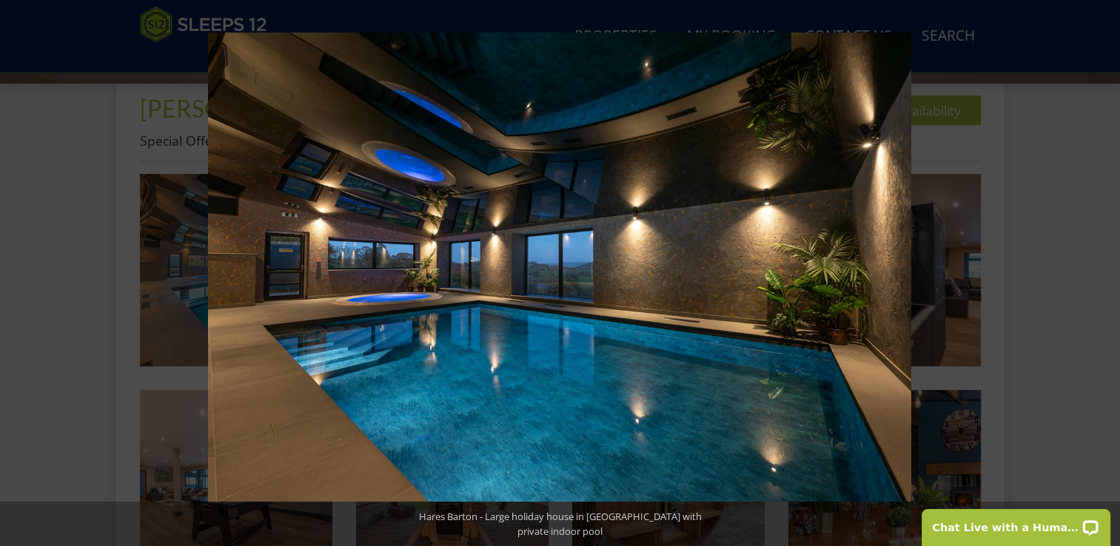
click at [1106, 280] on button at bounding box center [1094, 273] width 52 height 74
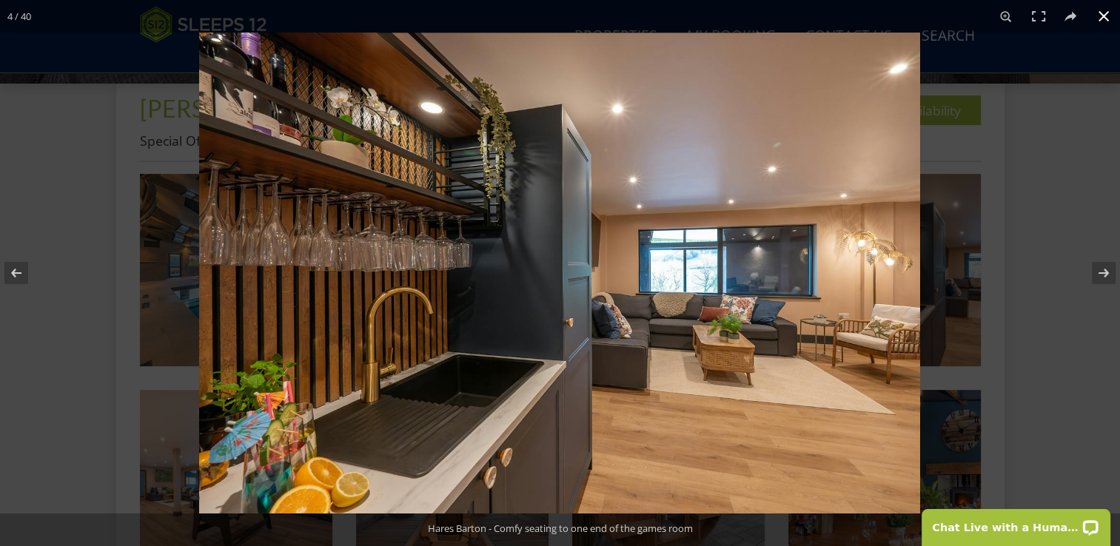
click at [1103, 19] on button at bounding box center [1103, 16] width 33 height 33
